Goal: Check status: Check status

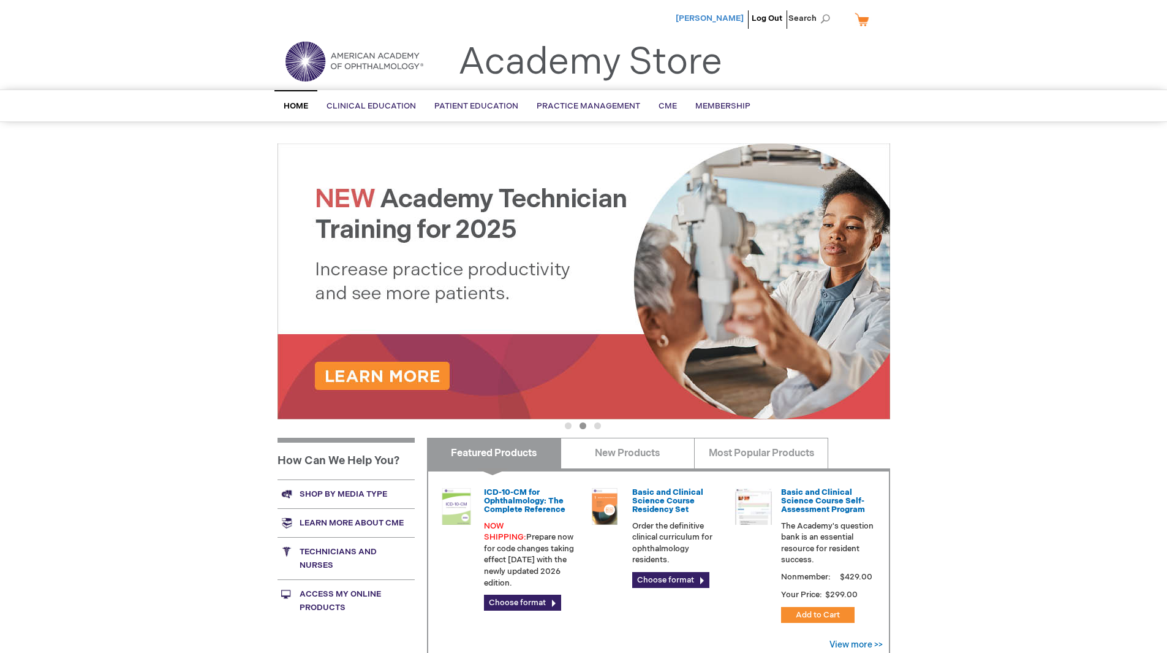
click at [724, 17] on span "[PERSON_NAME]" at bounding box center [710, 18] width 68 height 10
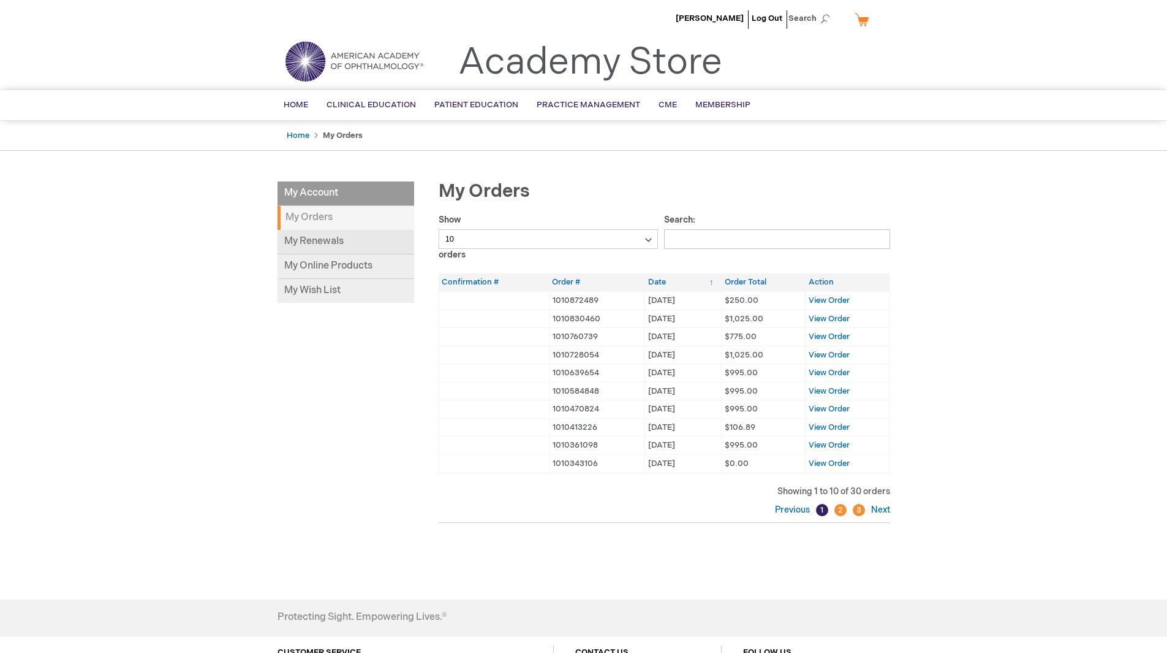
click at [327, 241] on link "My Renewals" at bounding box center [346, 242] width 137 height 25
click at [826, 318] on span "View Order" at bounding box center [829, 319] width 41 height 10
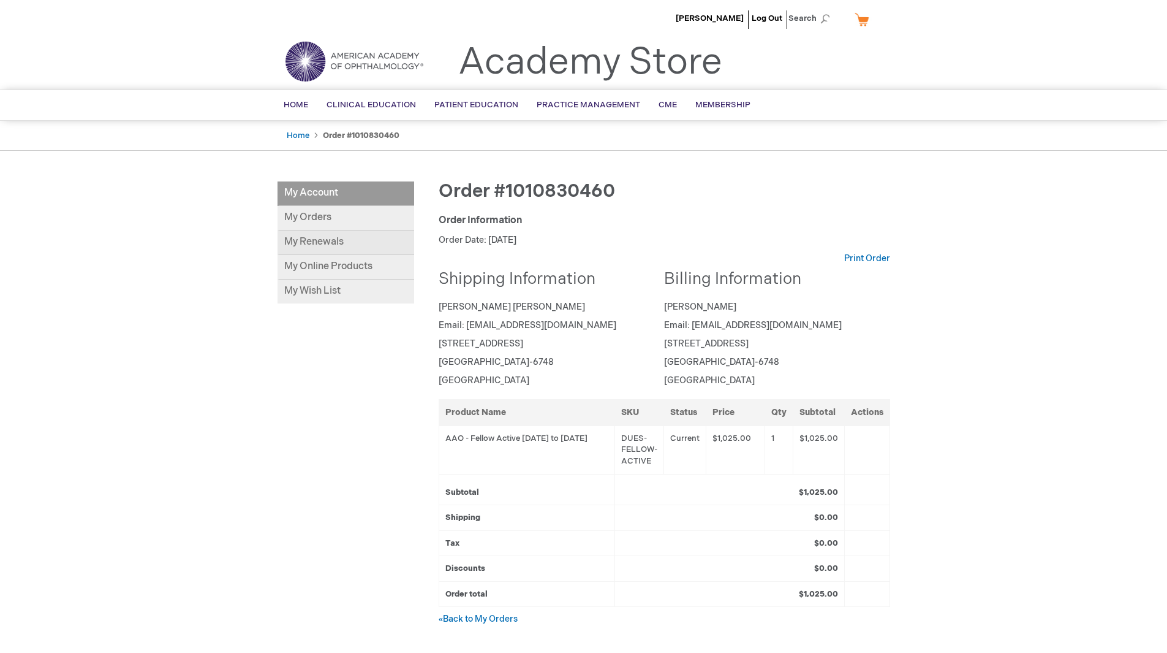
click at [330, 239] on link "My Renewals" at bounding box center [346, 242] width 137 height 25
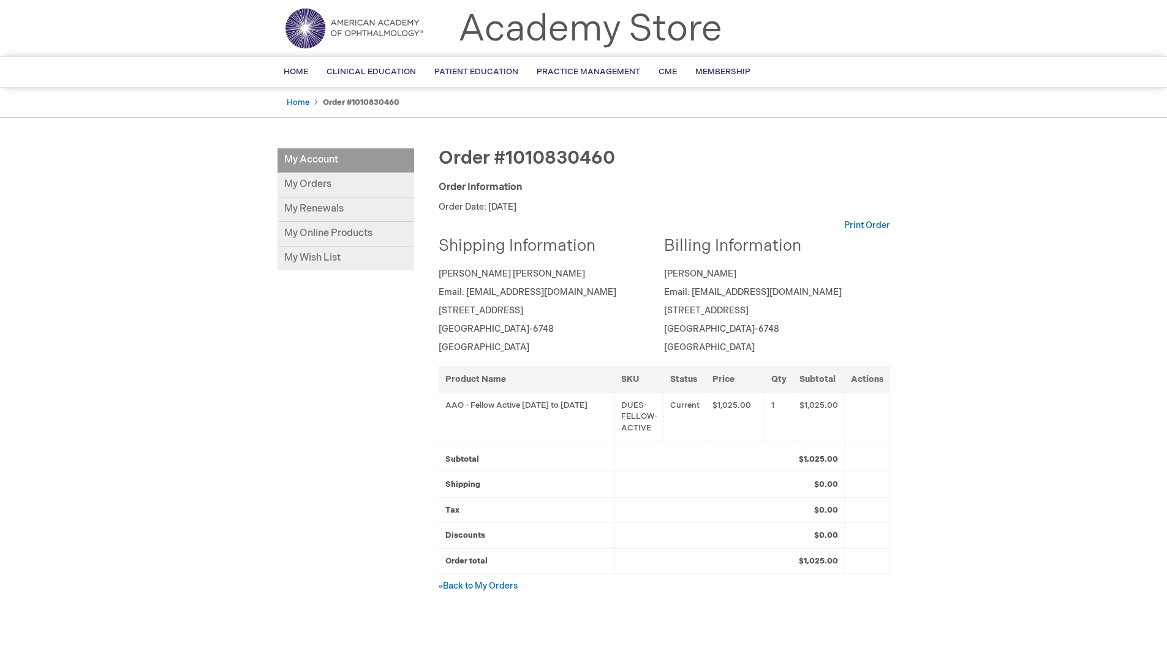
scroll to position [61, 0]
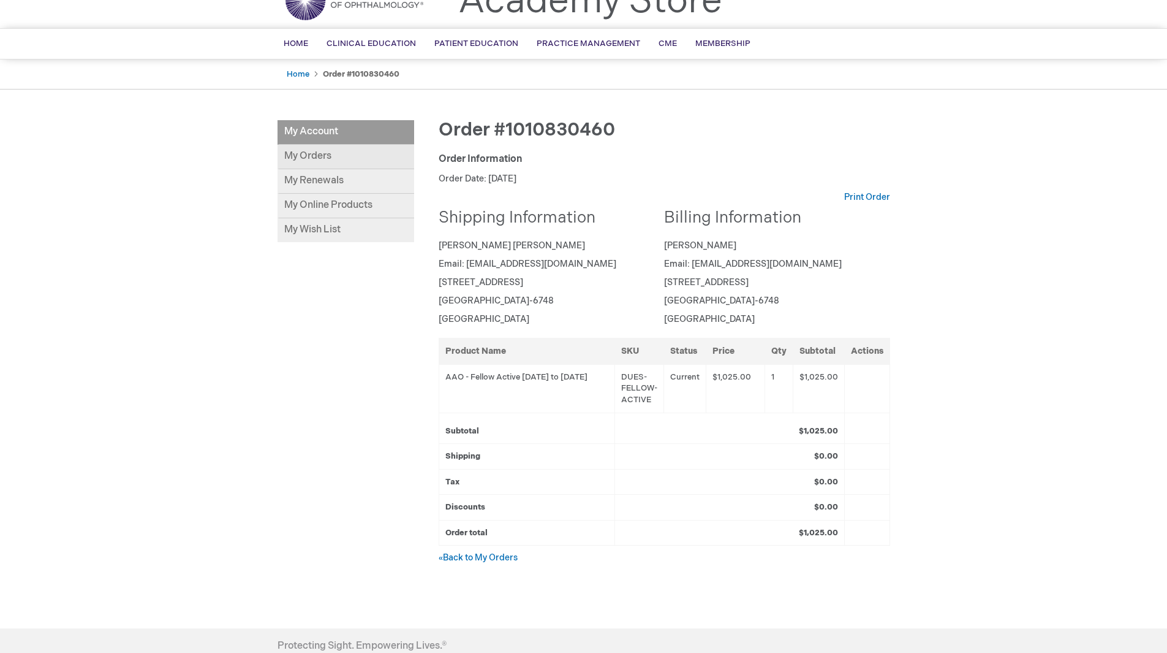
click at [302, 159] on link "My Orders" at bounding box center [346, 157] width 137 height 25
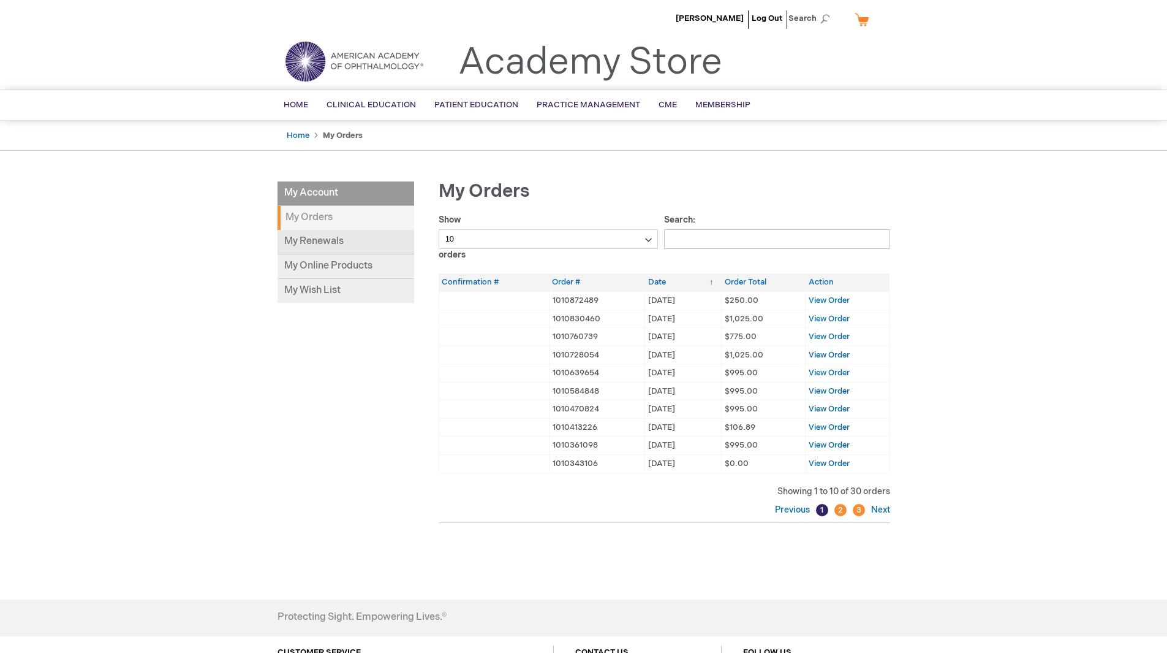
click at [310, 248] on link "My Renewals" at bounding box center [346, 242] width 137 height 25
